Goal: Task Accomplishment & Management: Manage account settings

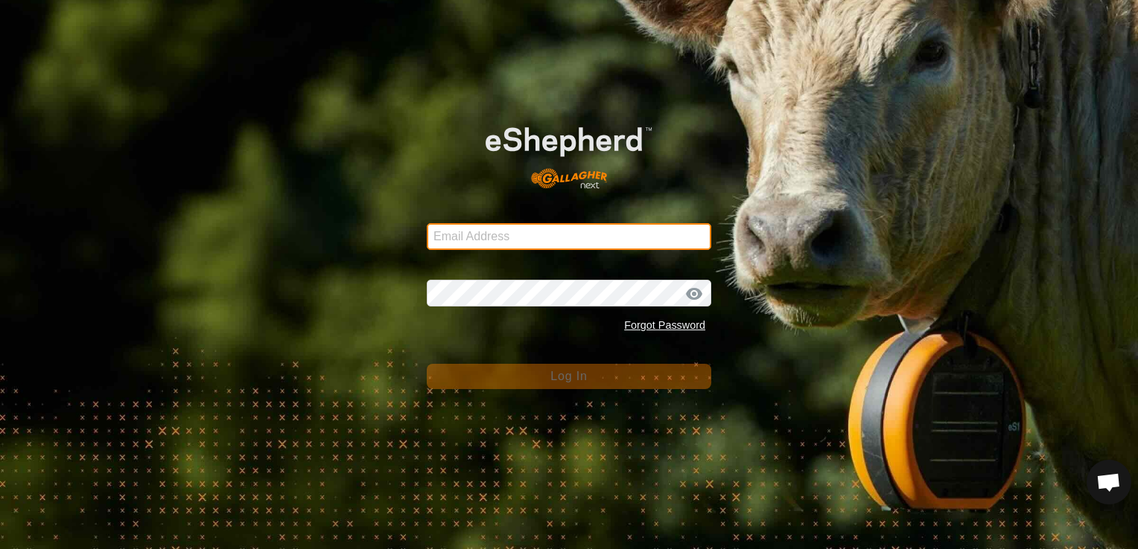
type input "[EMAIL_ADDRESS][DOMAIN_NAME]"
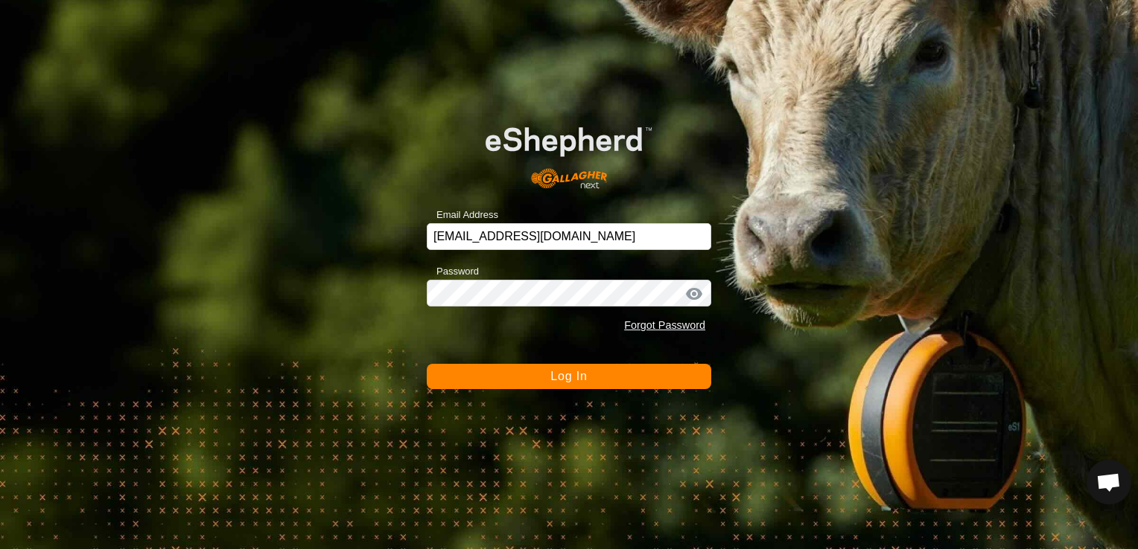
click at [566, 377] on span "Log In" at bounding box center [568, 376] width 36 height 13
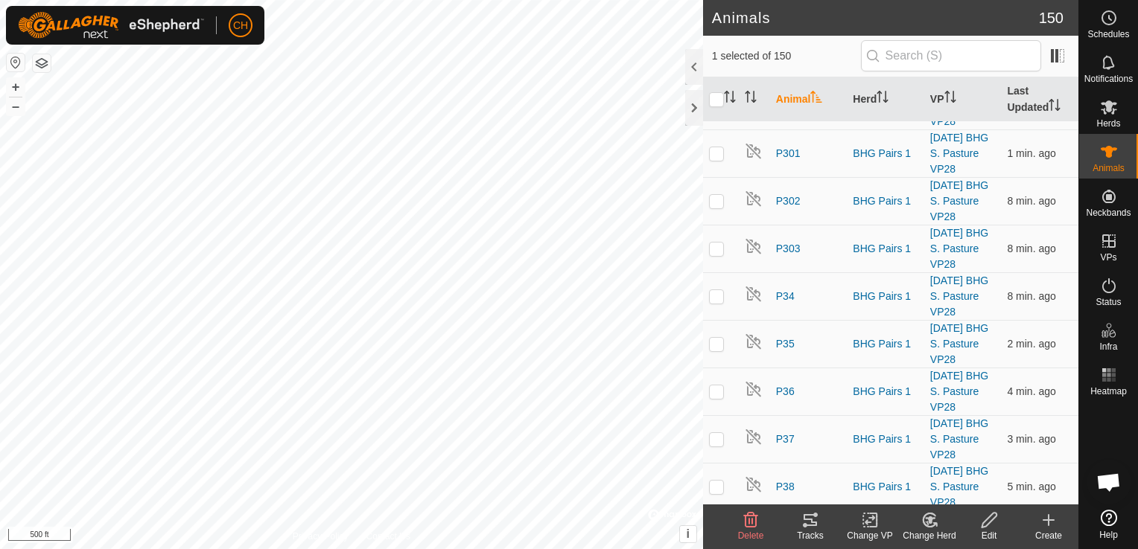
scroll to position [6179, 0]
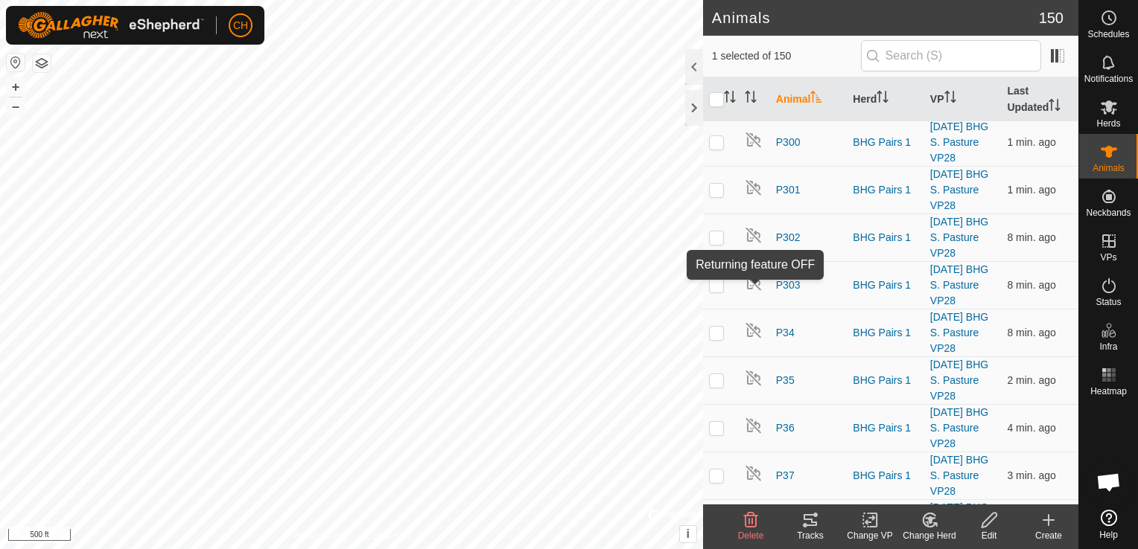
click at [985, 523] on icon at bounding box center [989, 520] width 19 height 18
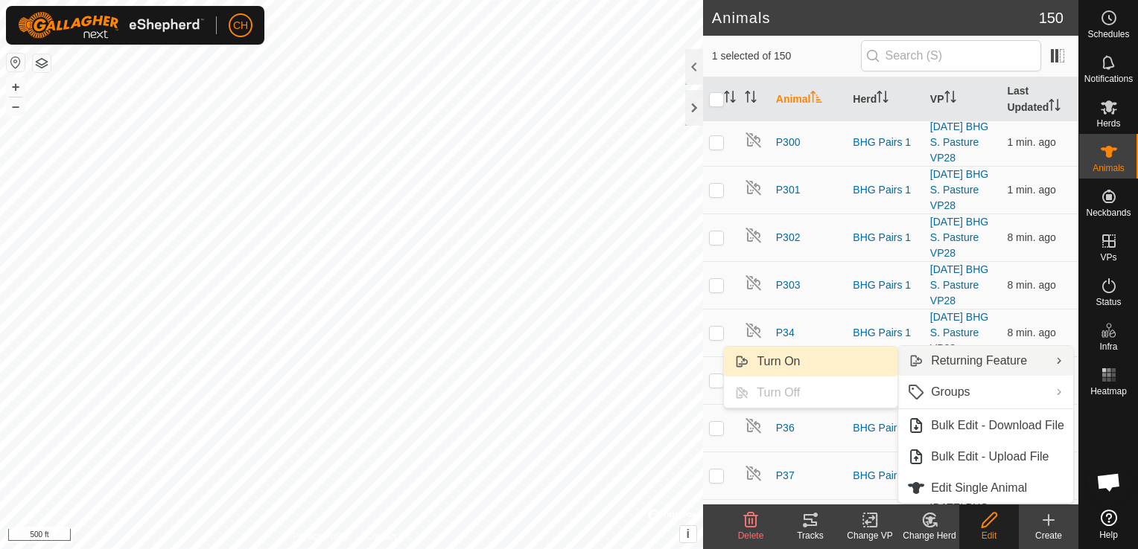
click at [825, 365] on link "Turn On" at bounding box center [810, 362] width 173 height 30
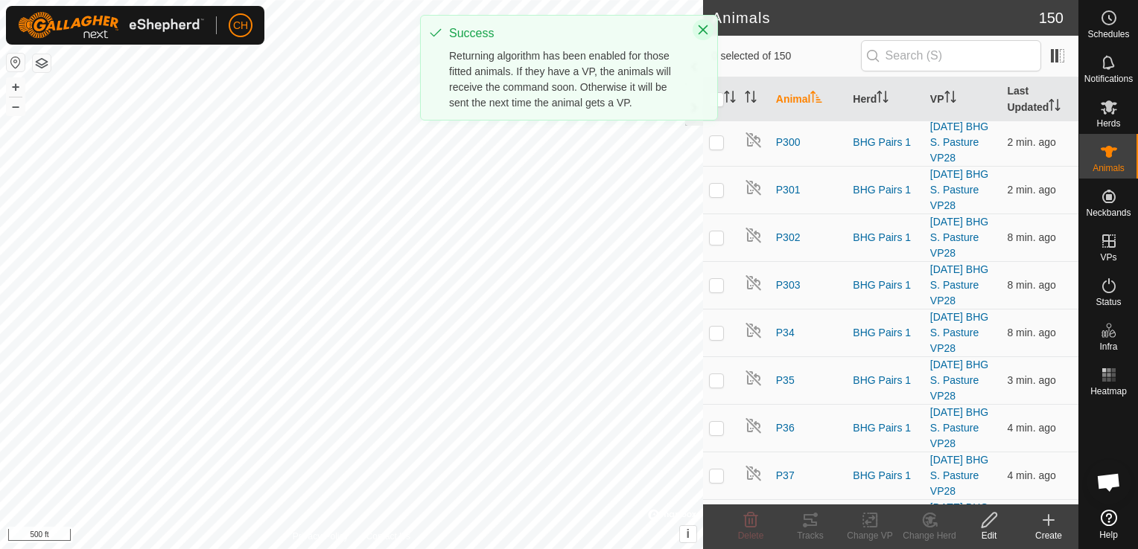
click at [701, 25] on icon "Close" at bounding box center [703, 30] width 12 height 12
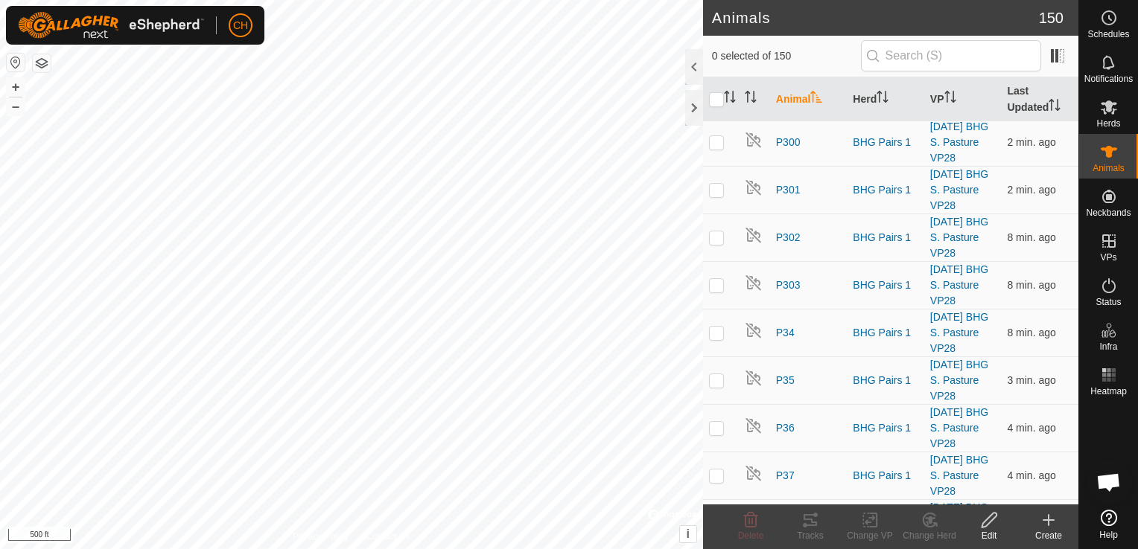
checkbox input "true"
click at [986, 520] on icon at bounding box center [988, 520] width 15 height 15
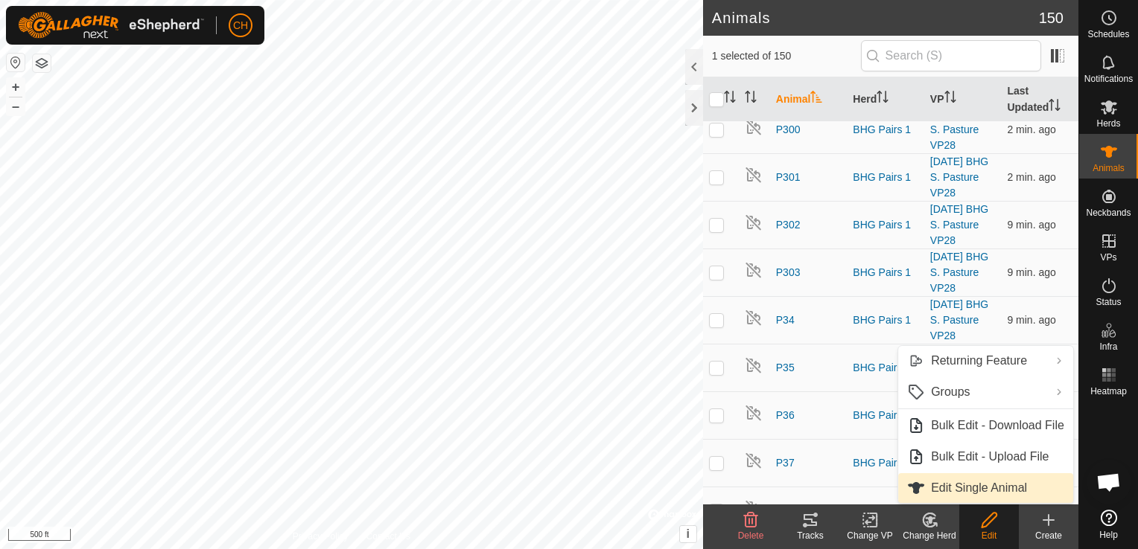
scroll to position [6134, 0]
